Goal: Information Seeking & Learning: Learn about a topic

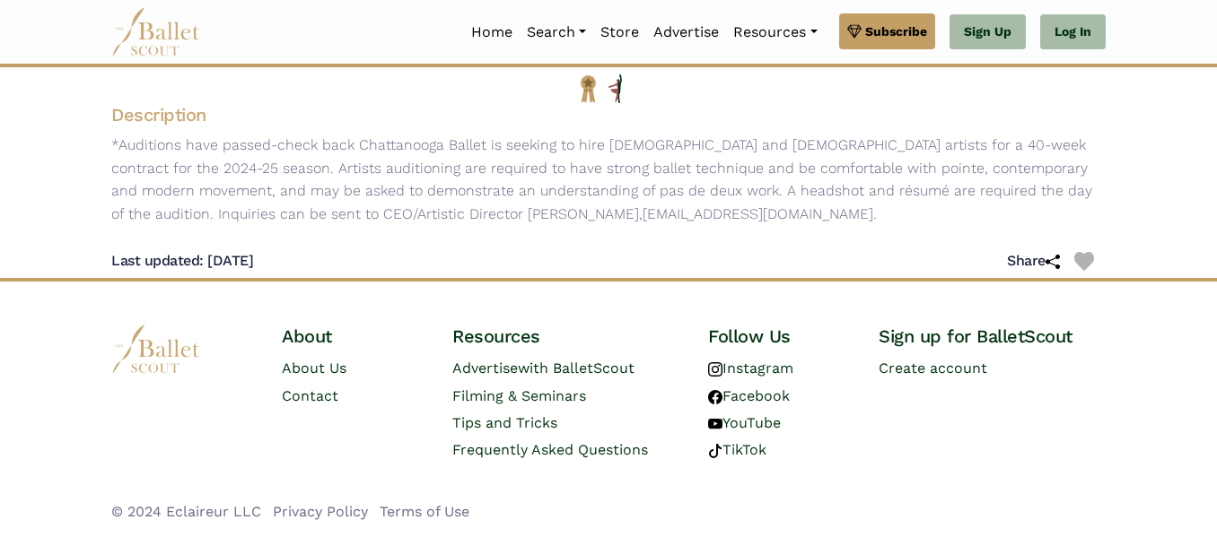
scroll to position [263, 0]
drag, startPoint x: 365, startPoint y: 214, endPoint x: 535, endPoint y: 208, distance: 169.7
click at [535, 208] on p "*Auditions have passed-check back Chattanooga Ballet is seeking to hire [DEMOGR…" at bounding box center [608, 180] width 1023 height 92
copy p "[EMAIL_ADDRESS][DOMAIN_NAME]"
click at [622, 226] on div "Description *Auditions have passed-check back Chattanooga Ballet is seeking to …" at bounding box center [608, 166] width 1023 height 127
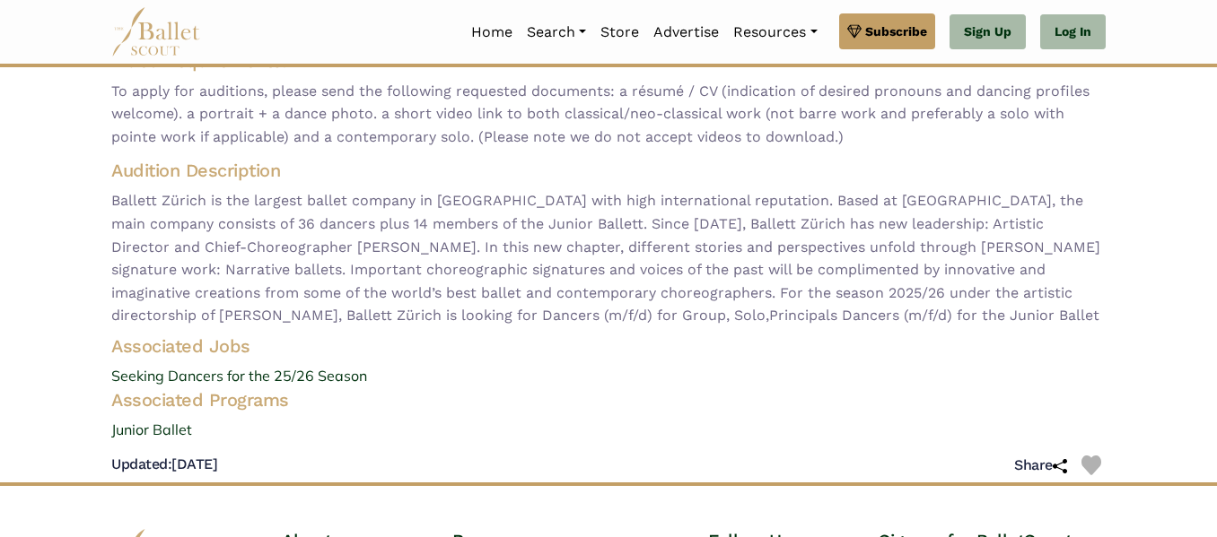
scroll to position [179, 0]
